Goal: Information Seeking & Learning: Learn about a topic

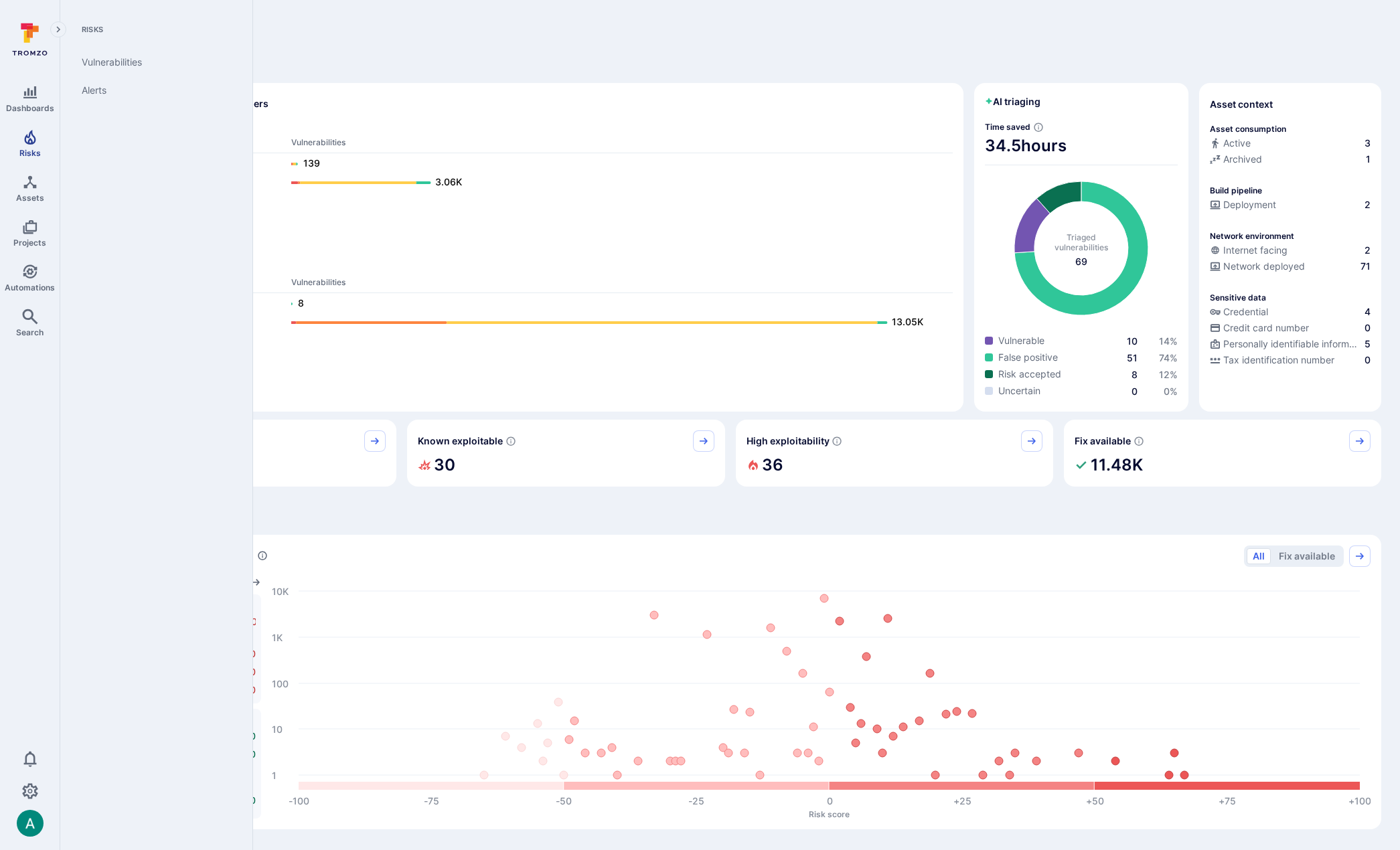
click at [25, 143] on icon "Risks" at bounding box center [30, 137] width 16 height 16
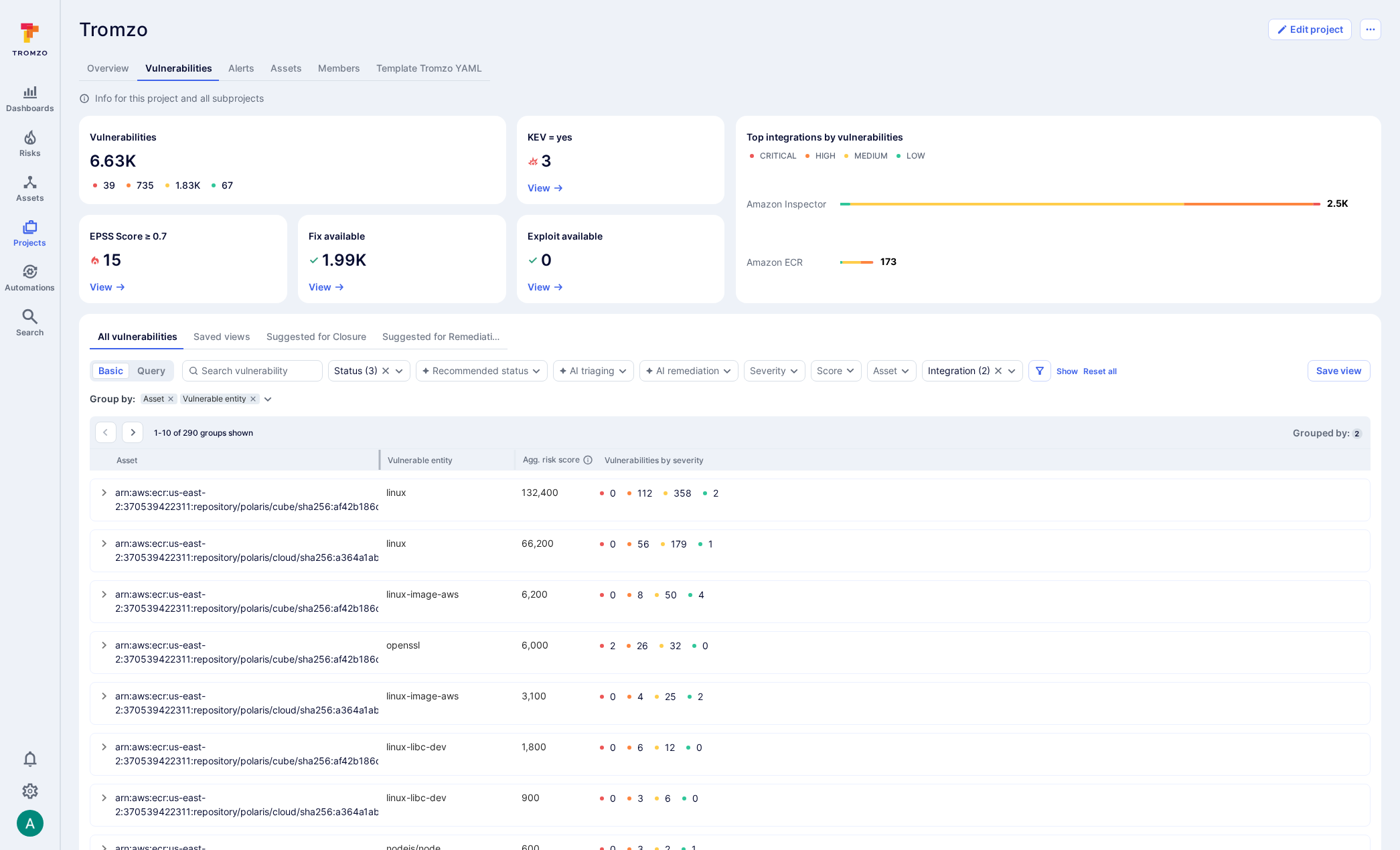
drag, startPoint x: 242, startPoint y: 460, endPoint x: 378, endPoint y: 457, distance: 136.0
click at [379, 457] on div at bounding box center [380, 460] width 2 height 20
